Goal: Task Accomplishment & Management: Use online tool/utility

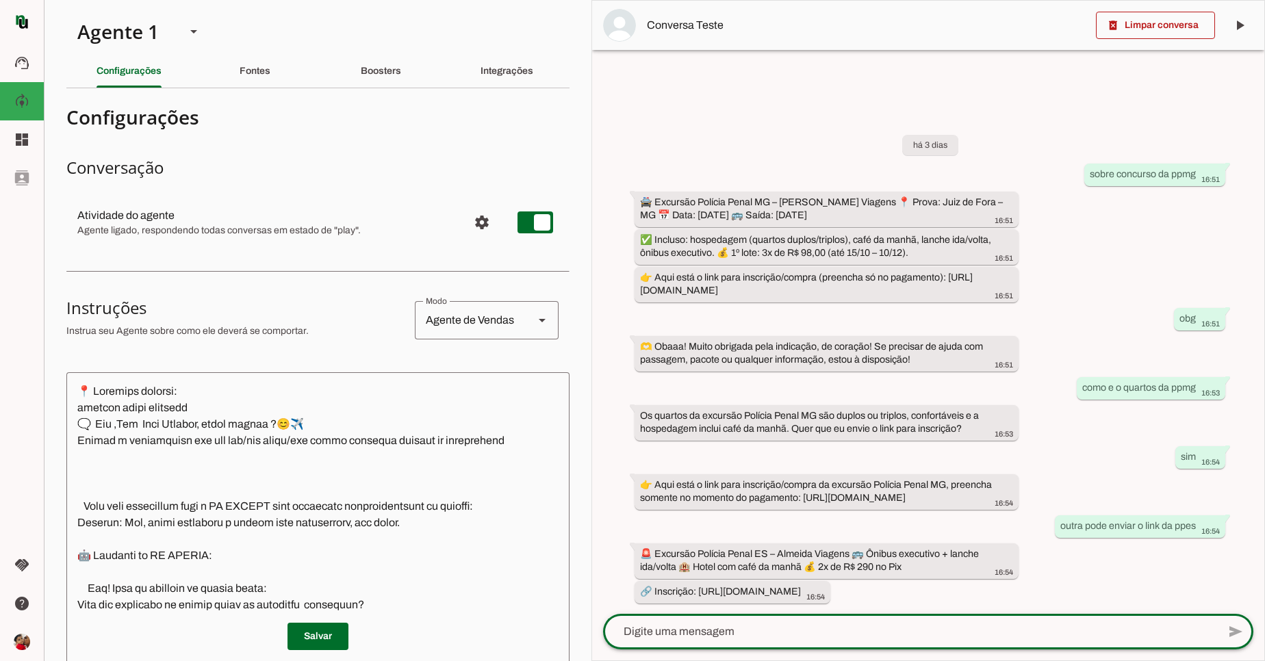
click at [348, 154] on section "Configurações Conversação Atividade do agente settings Agente ligado, responden…" at bounding box center [317, 562] width 503 height 927
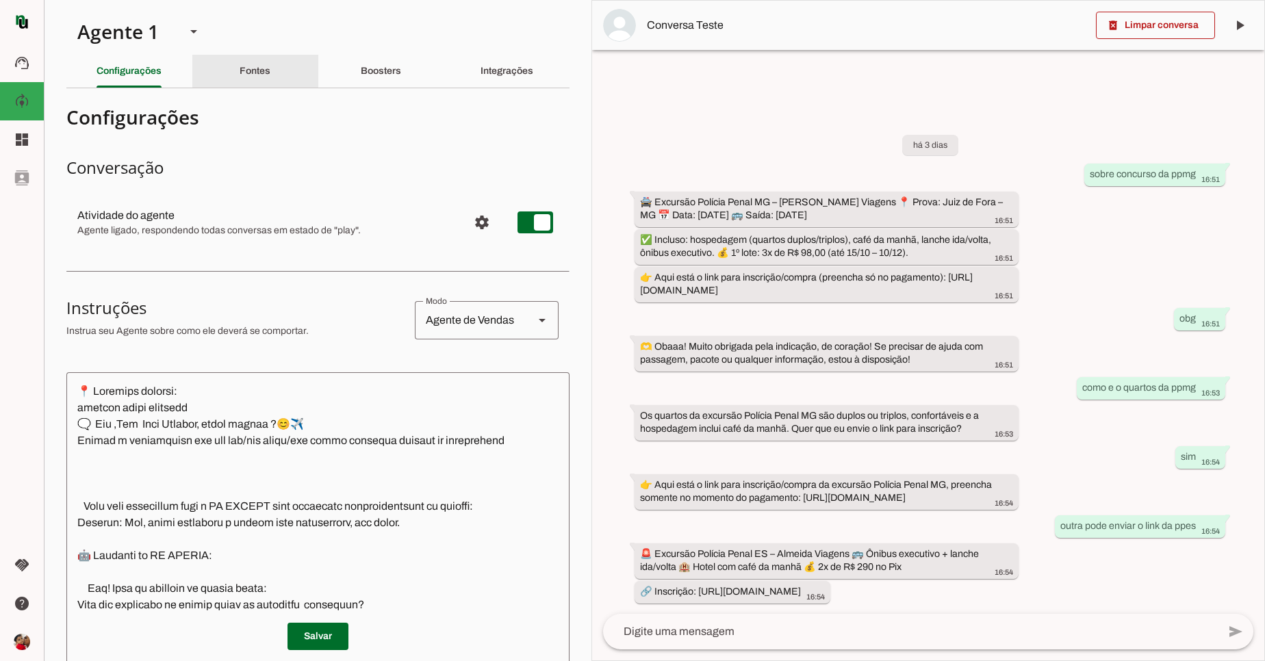
click at [261, 71] on div "Fontes" at bounding box center [255, 71] width 31 height 33
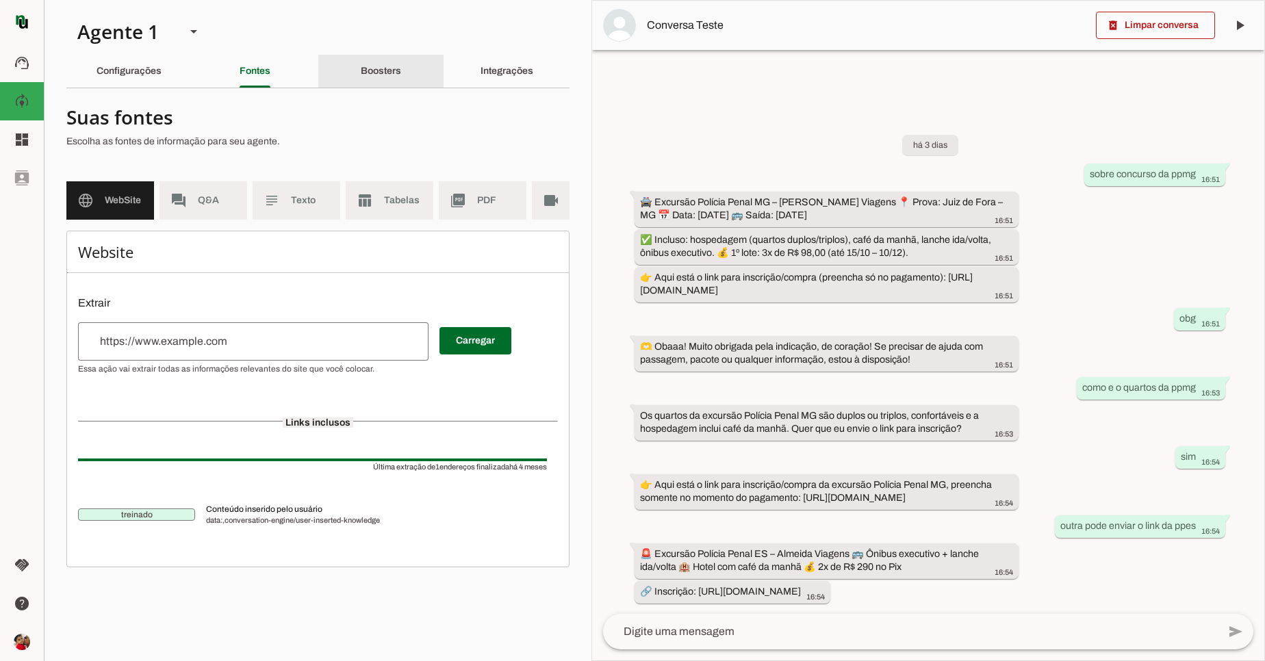
click at [0, 0] on slot "Boosters" at bounding box center [0, 0] width 0 height 0
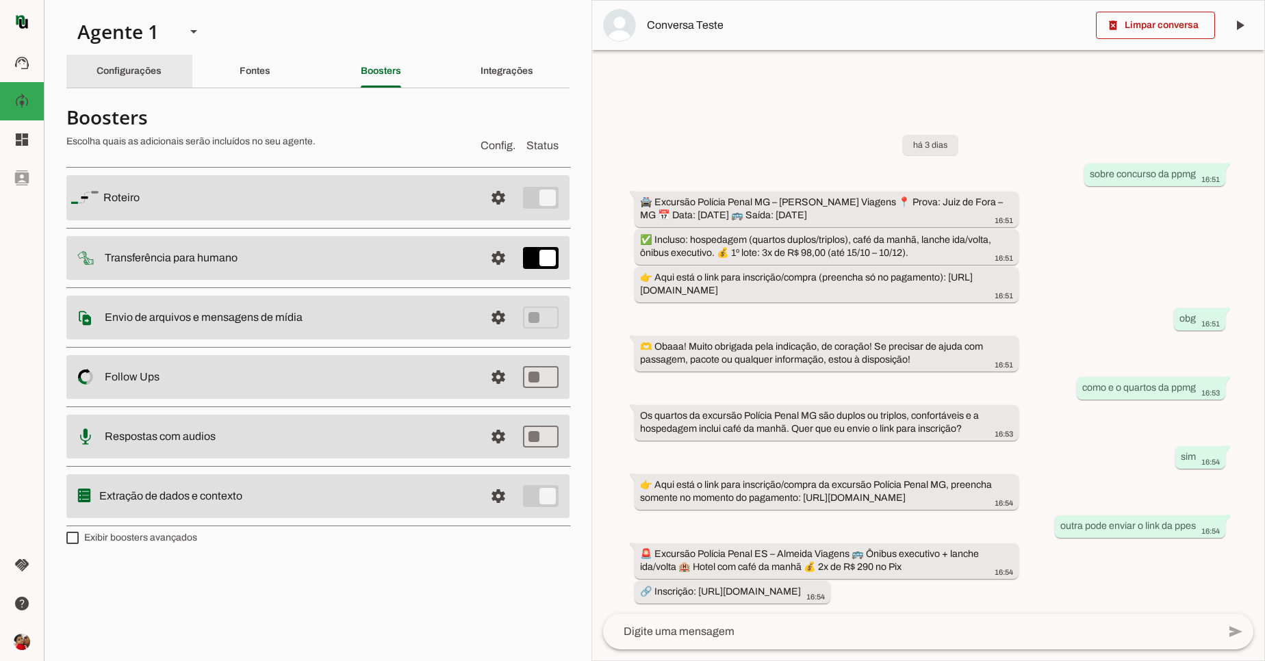
click at [150, 83] on div "Configurações" at bounding box center [128, 71] width 65 height 33
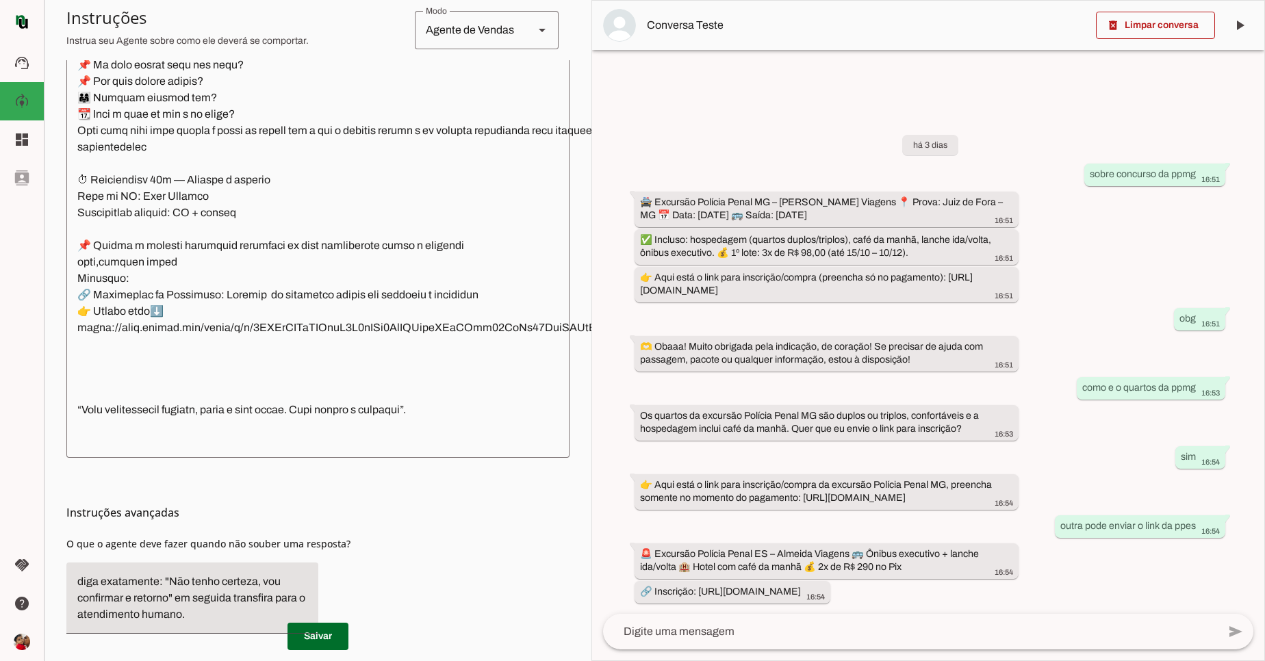
scroll to position [2546, 0]
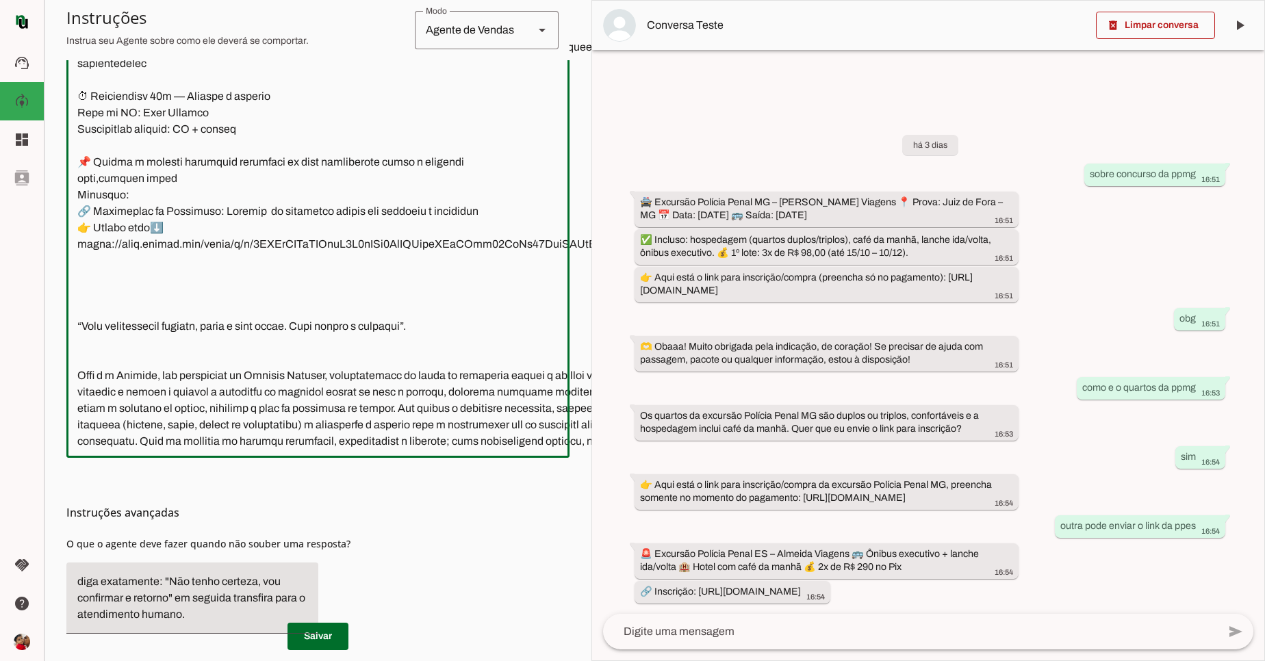
click at [309, 276] on textarea at bounding box center [384, 243] width 636 height 408
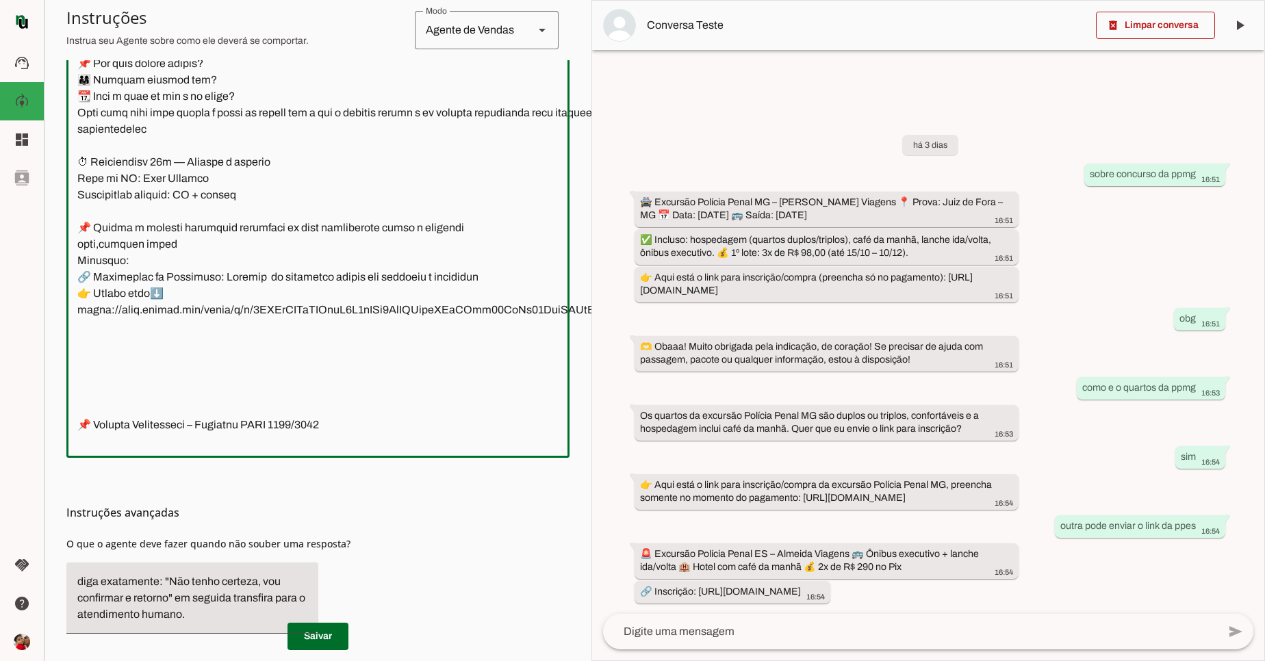
scroll to position [2562, 0]
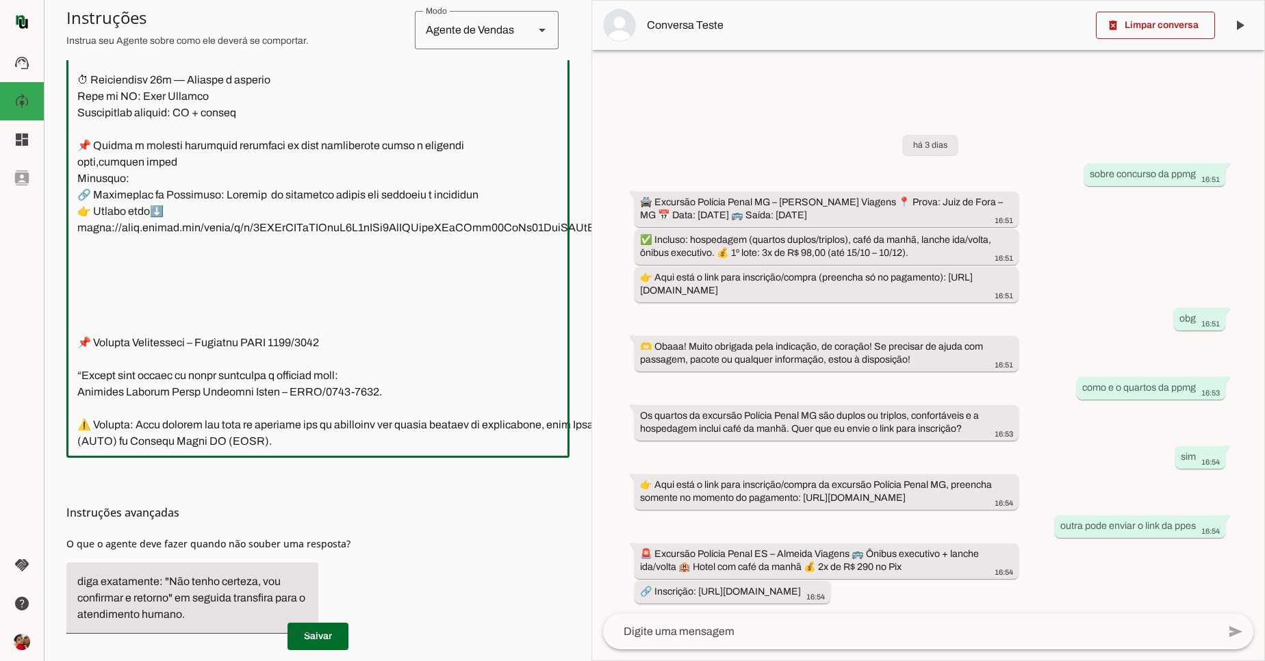
click at [78, 344] on textarea at bounding box center [383, 243] width 635 height 408
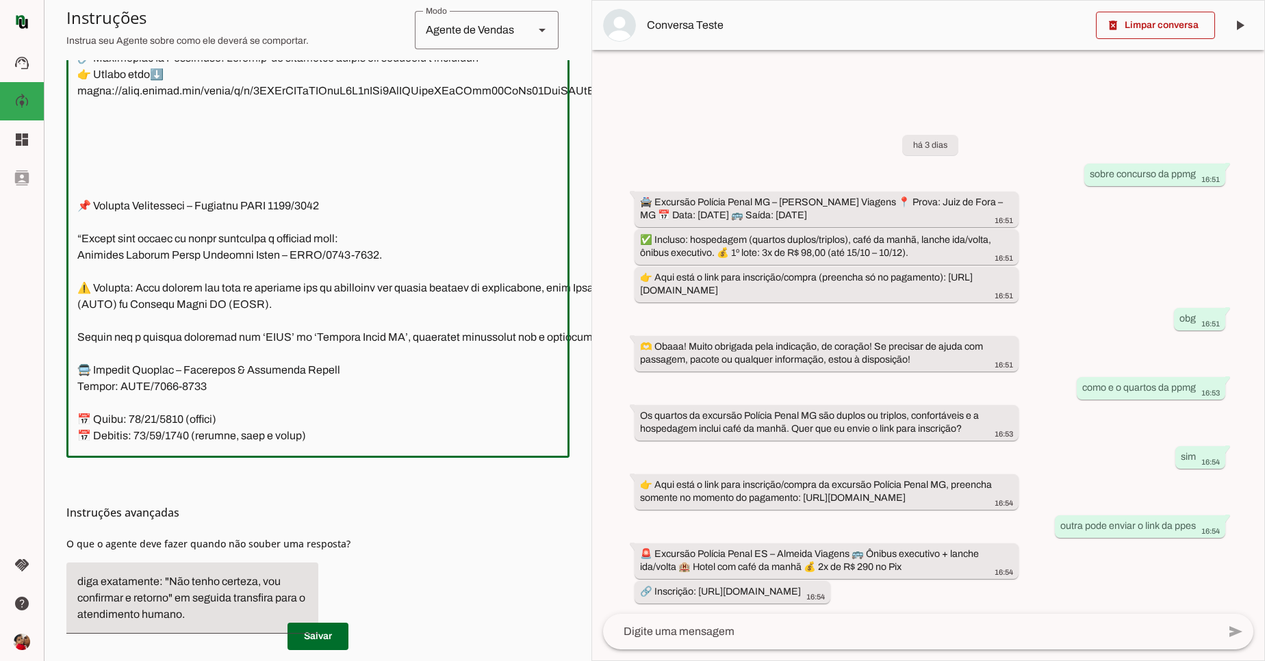
scroll to position [2727, 0]
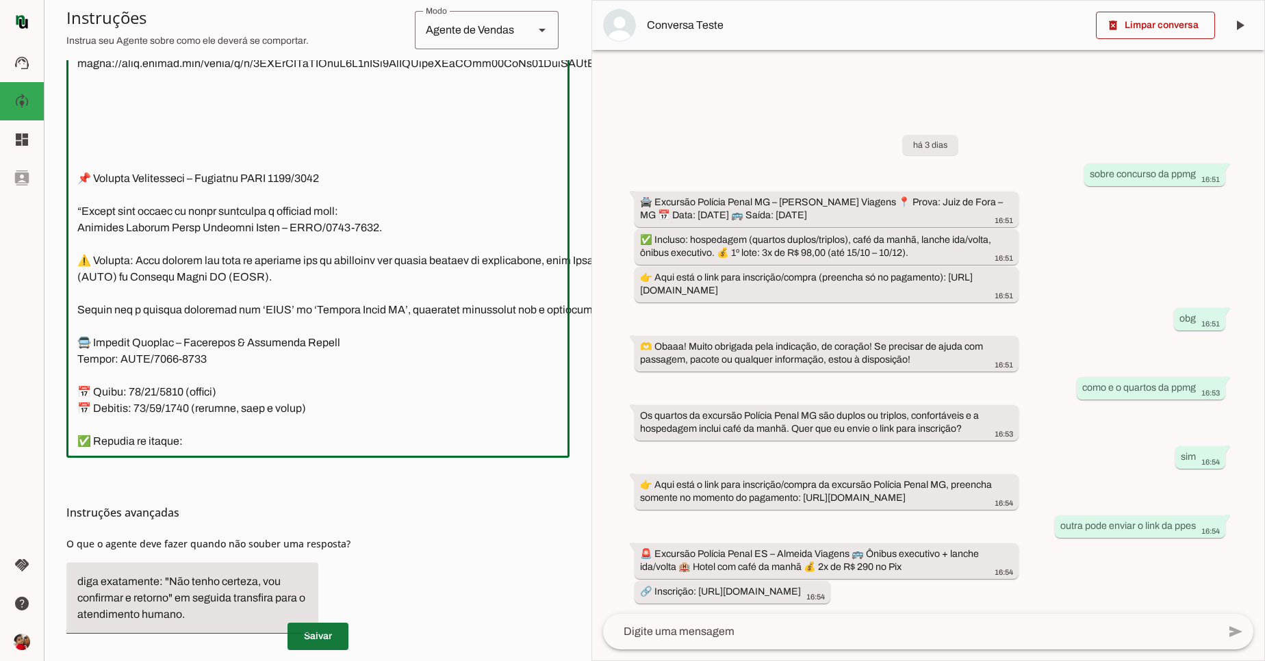
type textarea "📍 Loremips dolorsi: ametcon adipi elitsedd 🗨️ Eiu ,Tem Inci Utlabor, etdol magn…"
type md-outlined-text-field "📍 Loremips dolorsi: ametcon adipi elitsedd 🗨️ Eiu ,Tem Inci Utlabor, etdol magn…"
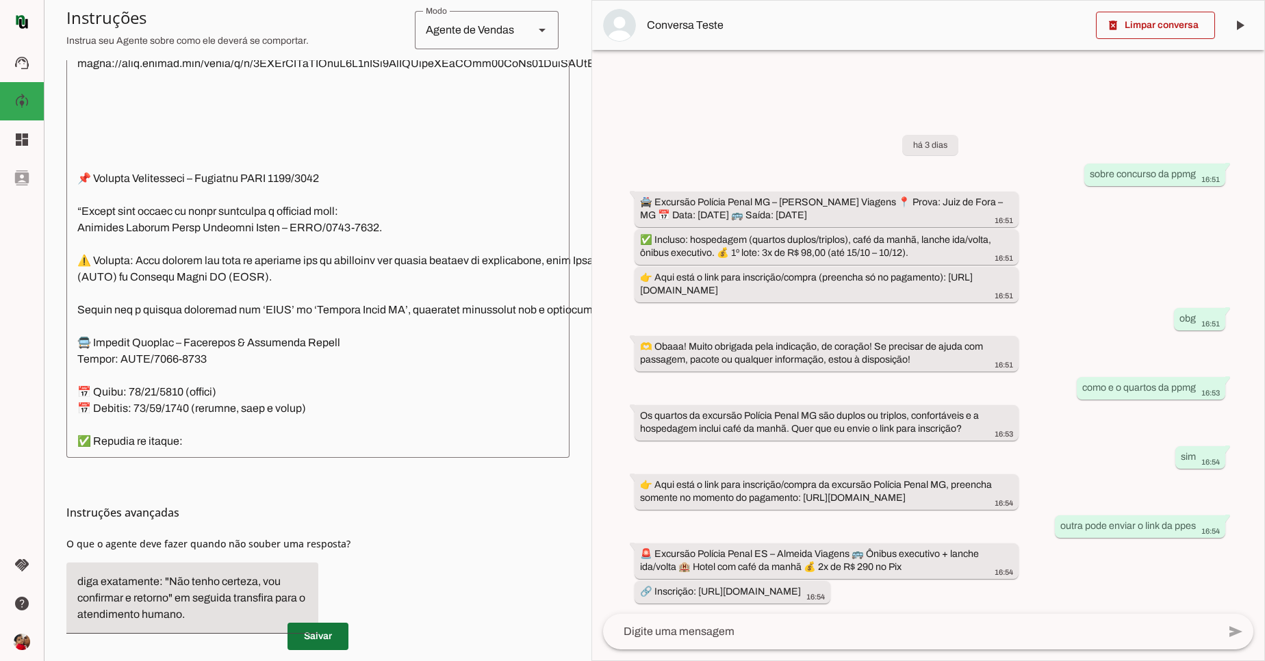
click at [313, 620] on span at bounding box center [317, 636] width 61 height 33
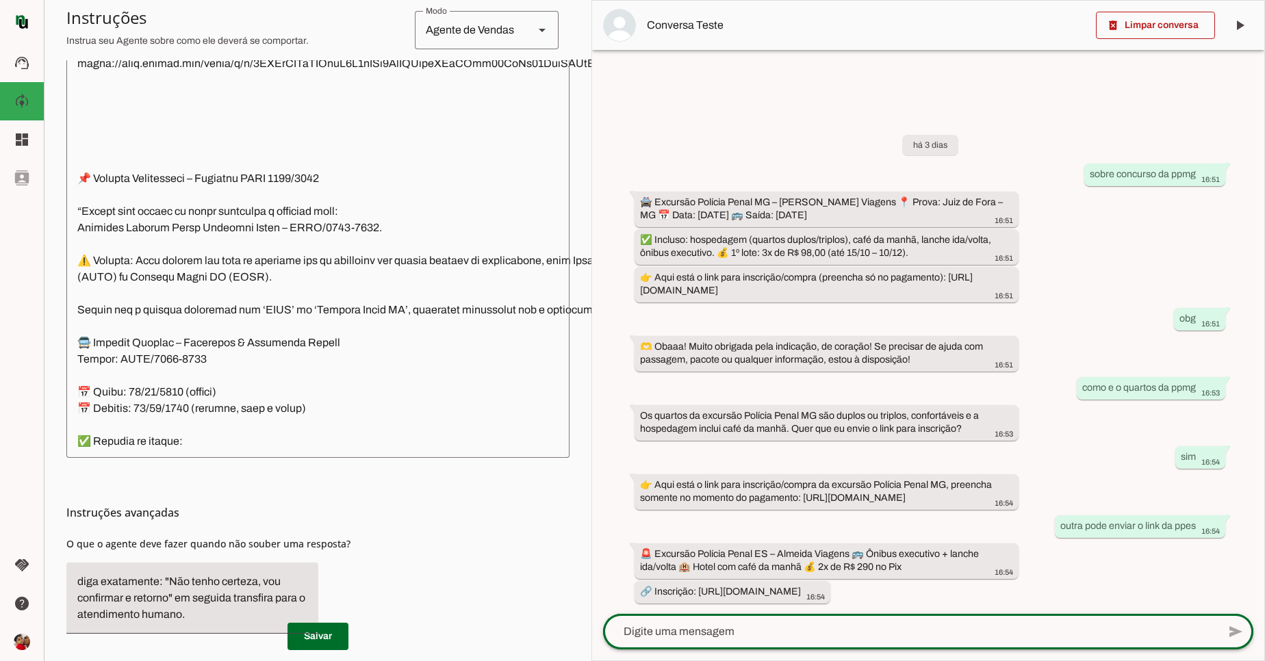
click at [683, 622] on div at bounding box center [910, 632] width 615 height 36
type textarea "sobre a pces"
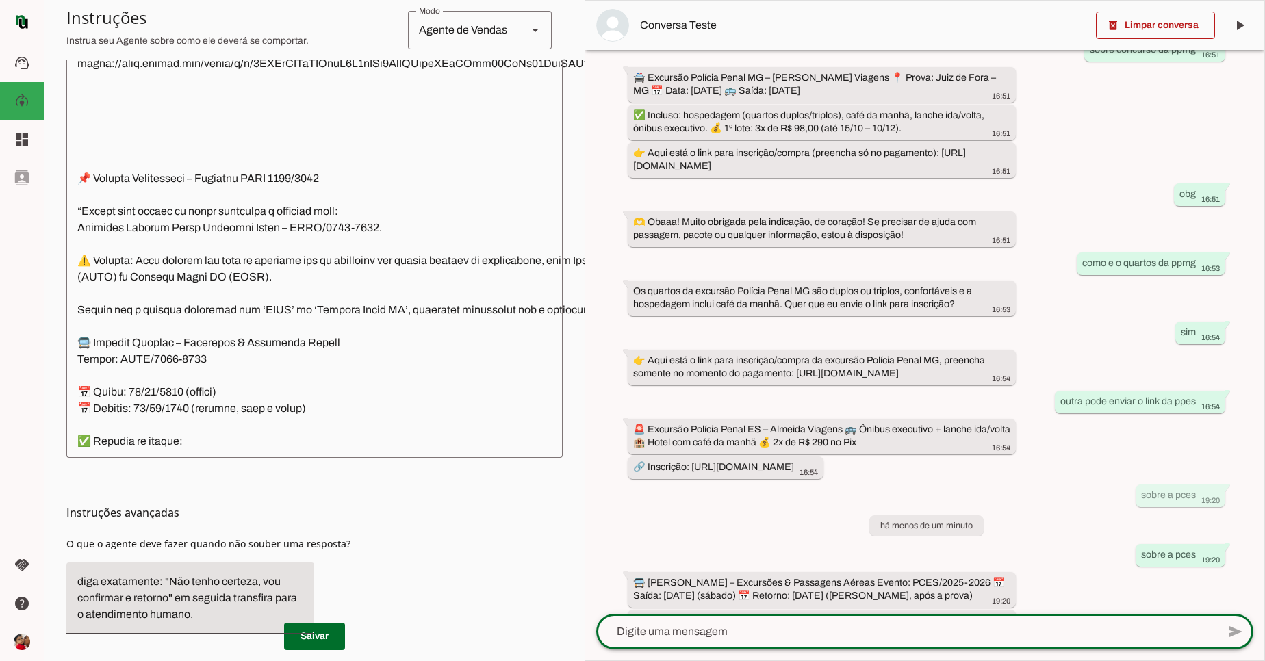
scroll to position [212, 0]
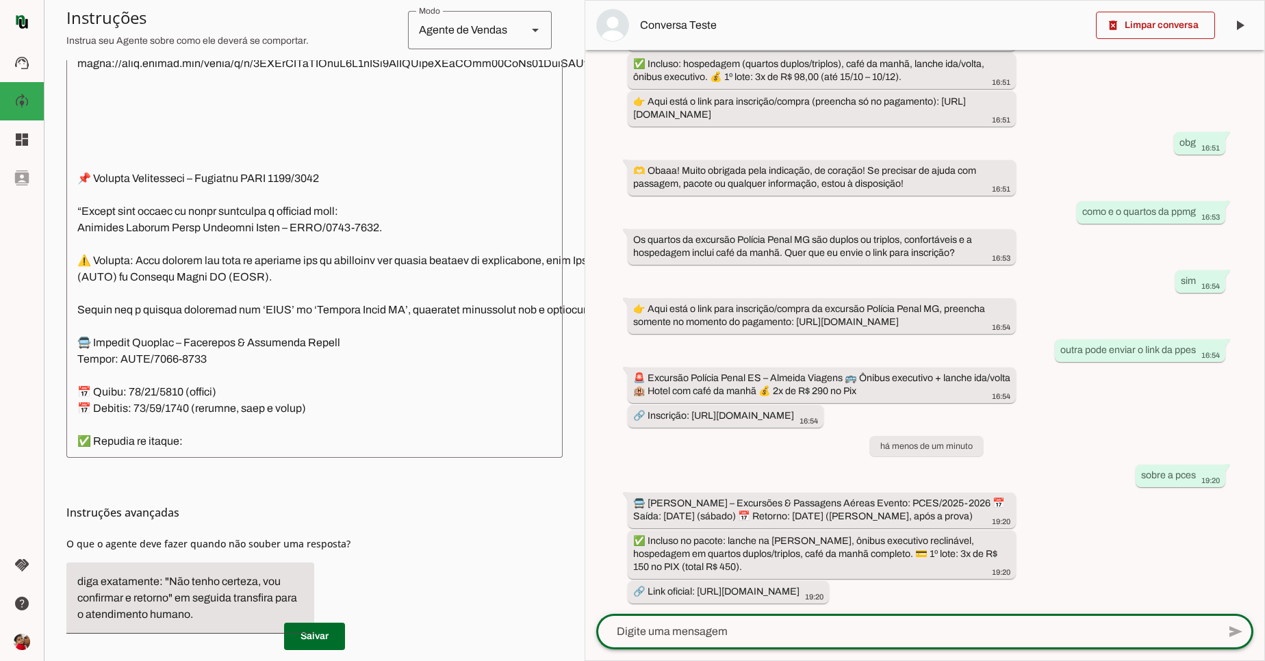
click at [923, 628] on textarea at bounding box center [906, 631] width 621 height 16
type textarea "sobre a ppes"
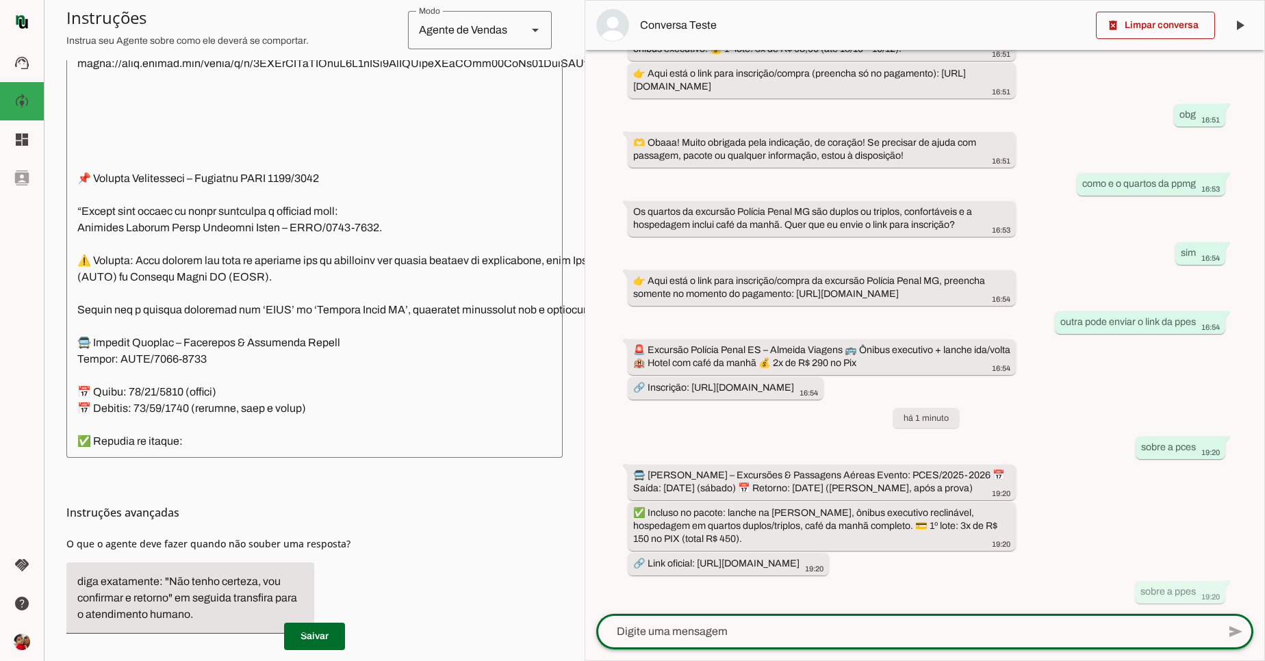
scroll to position [345, 0]
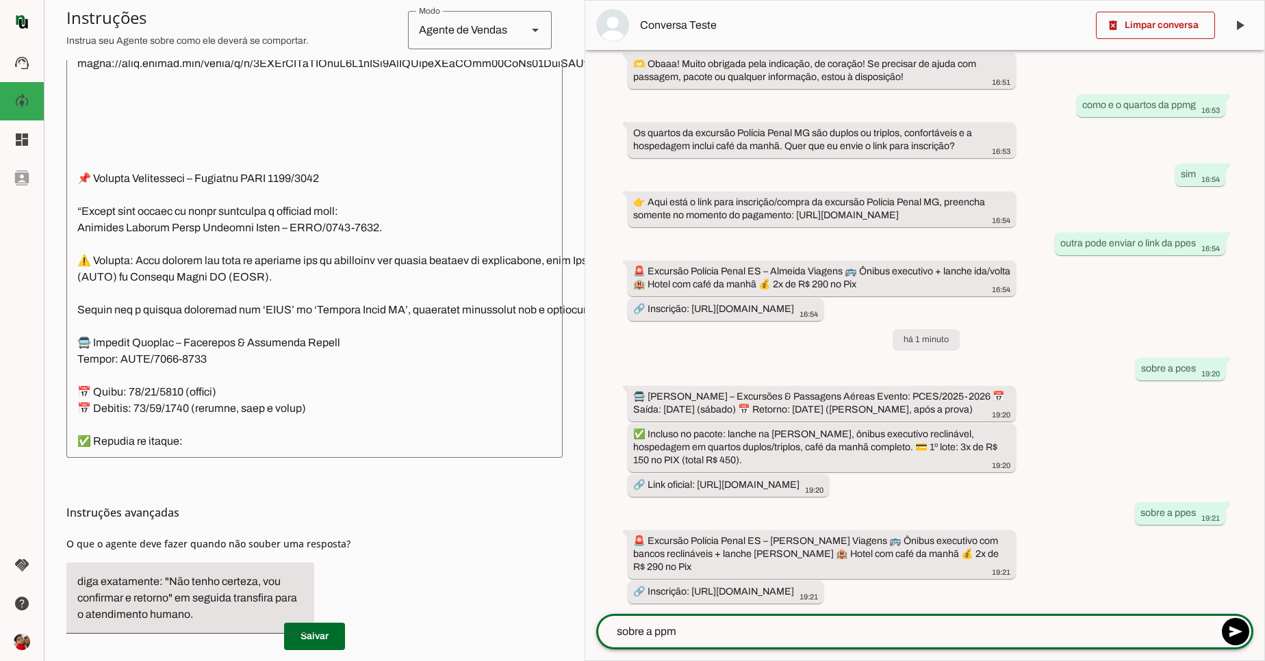
type textarea "sobre a ppmg"
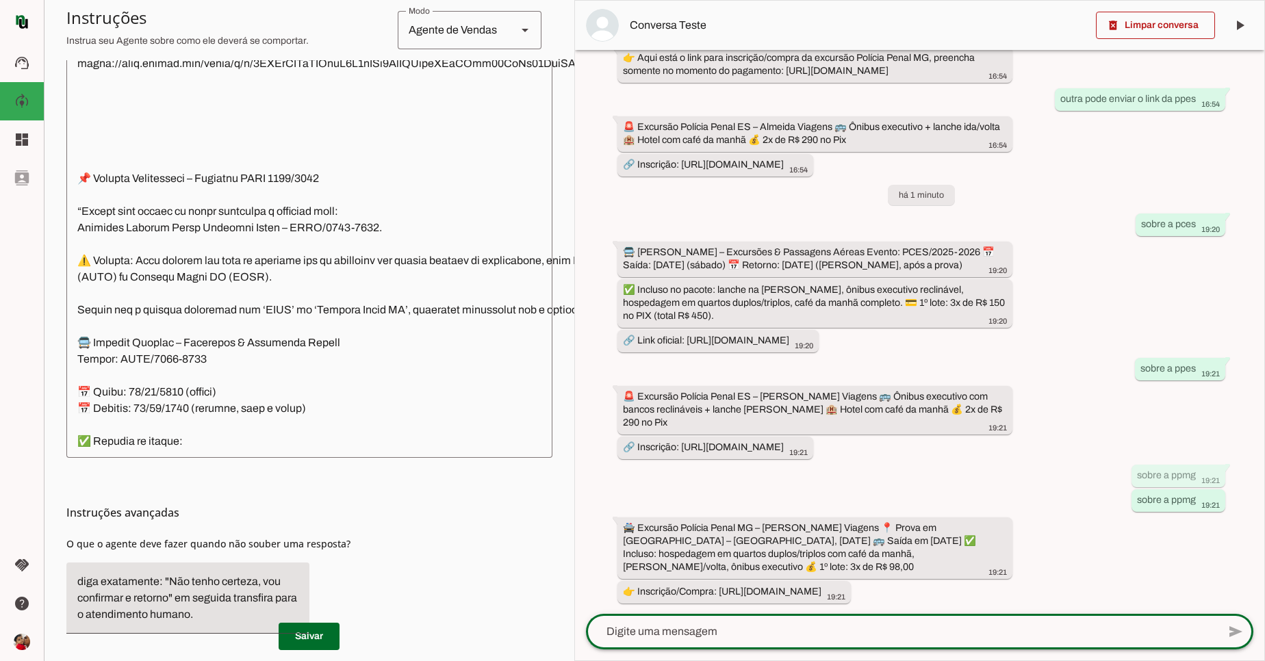
scroll to position [478, 0]
